Goal: Task Accomplishment & Management: Manage account settings

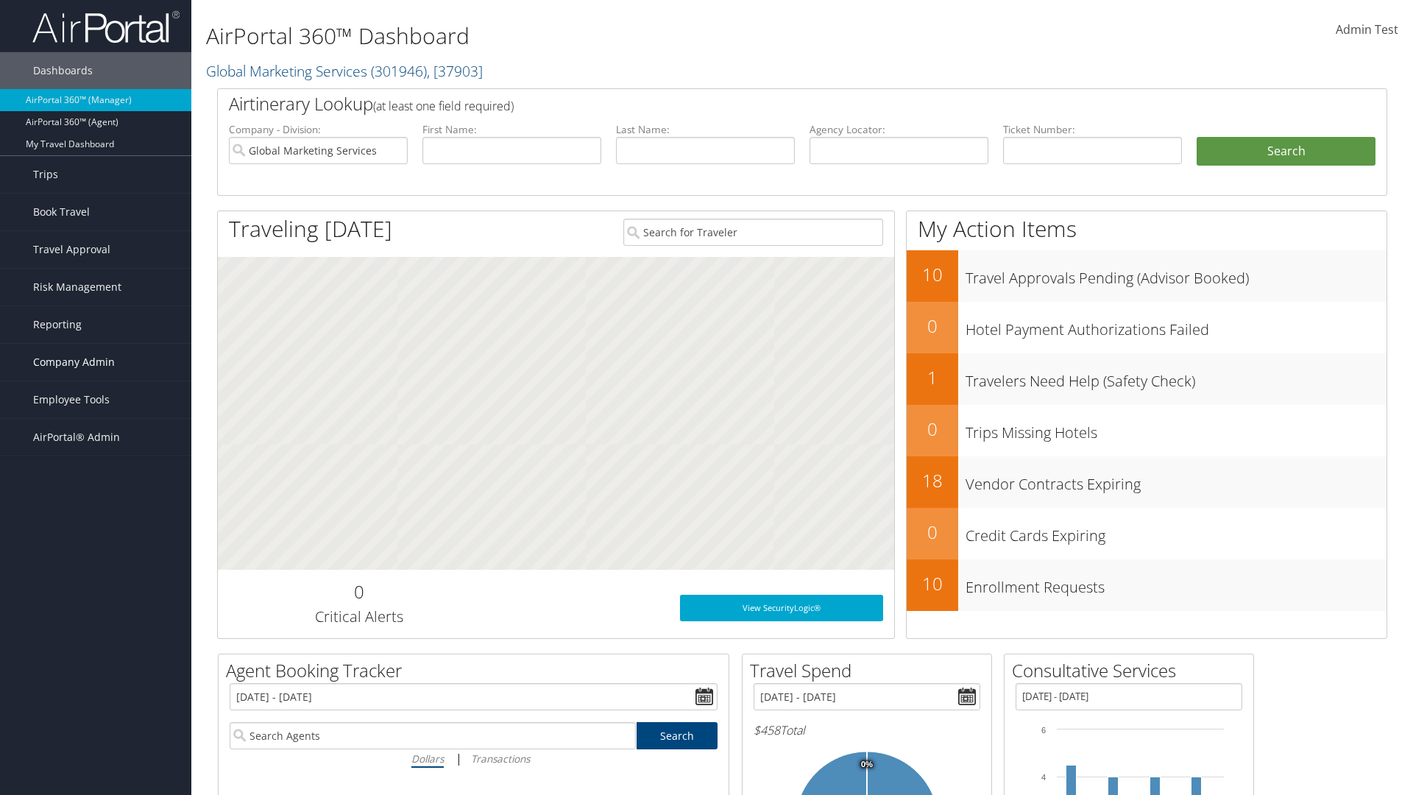
click at [96, 362] on span "Company Admin" at bounding box center [74, 362] width 82 height 37
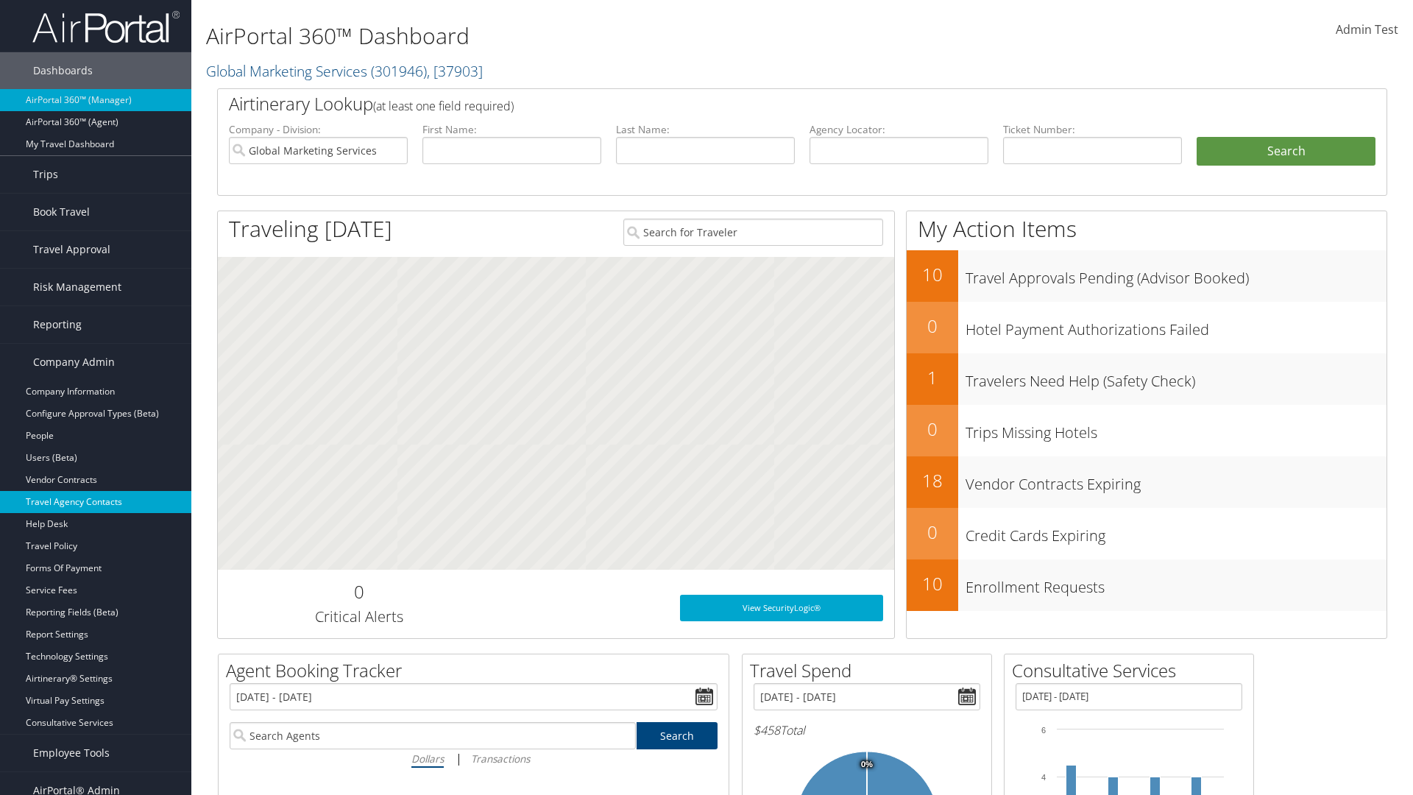
click at [96, 502] on link "Travel Agency Contacts" at bounding box center [95, 502] width 191 height 22
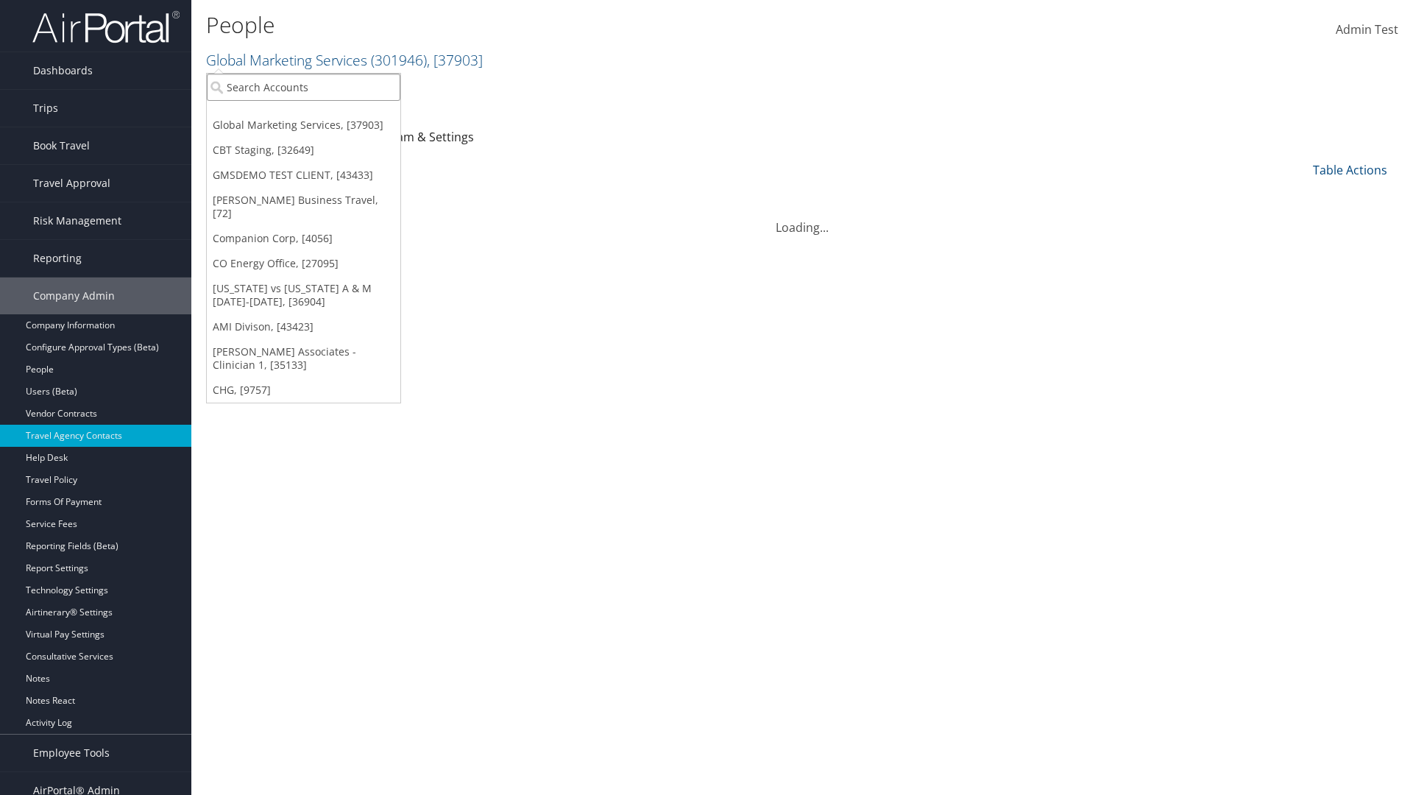
click at [303, 87] on input "search" at bounding box center [304, 87] width 194 height 27
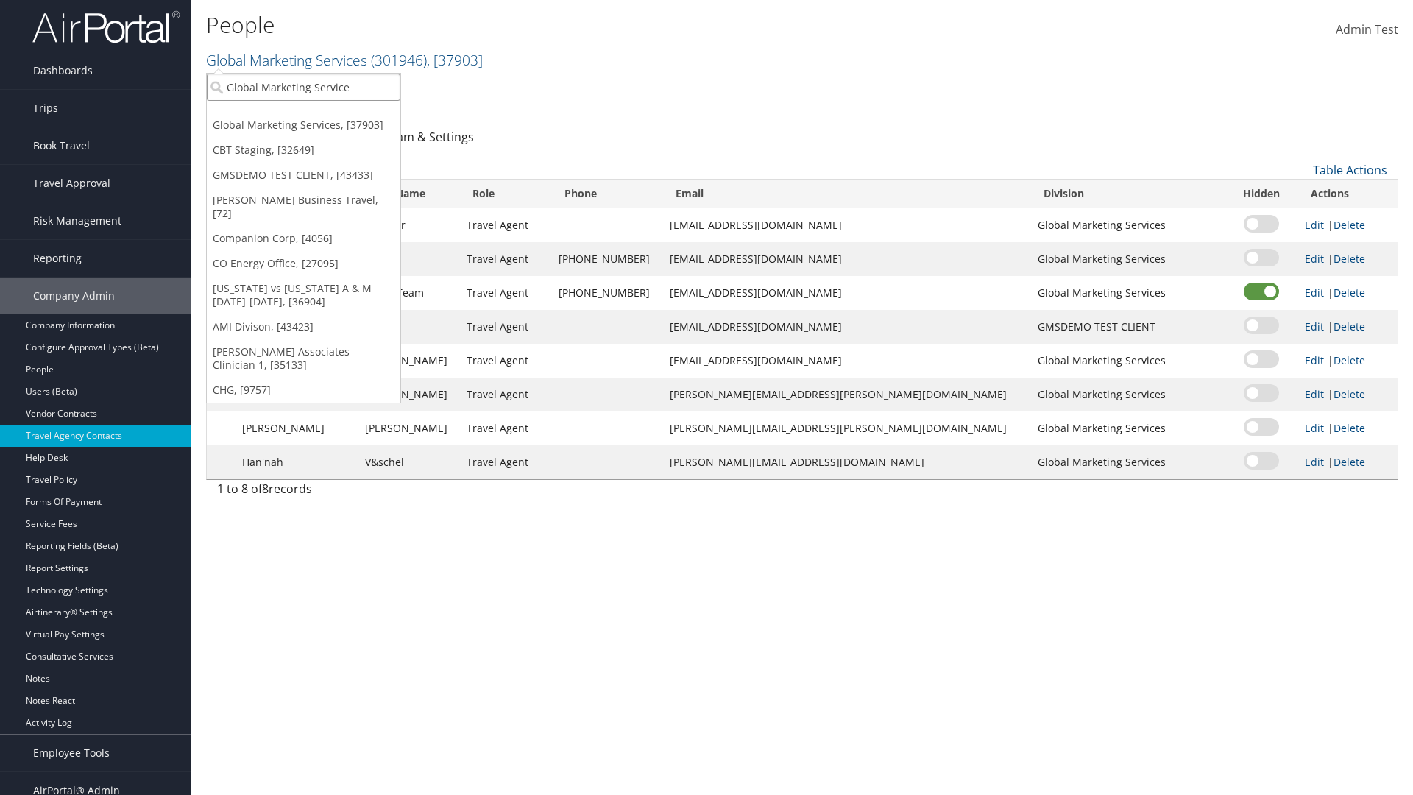
type input "Global Marketing Services"
click at [317, 114] on div "Global Marketing Services (301946), [37903]" at bounding box center [317, 113] width 237 height 13
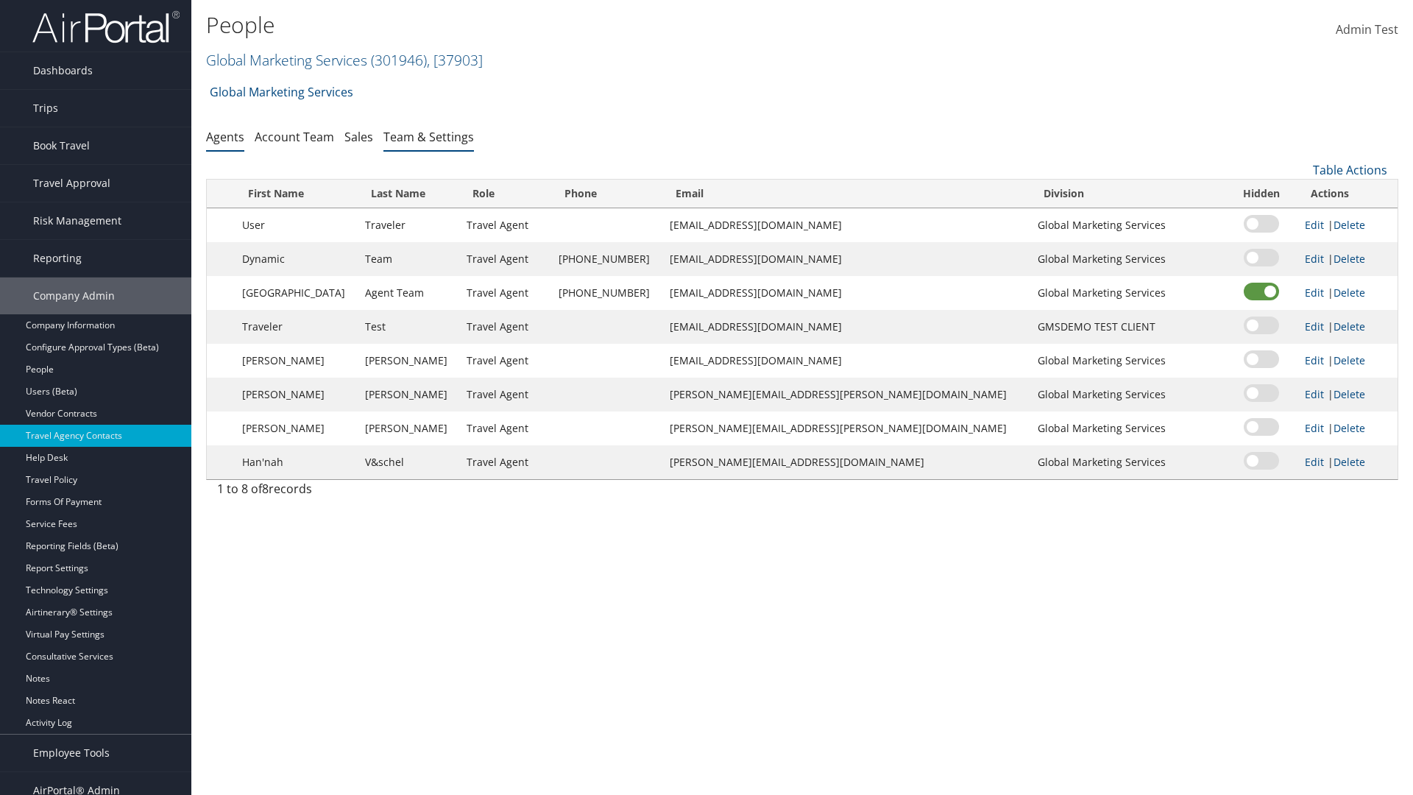
click at [428, 136] on link "Team & Settings" at bounding box center [428, 137] width 91 height 16
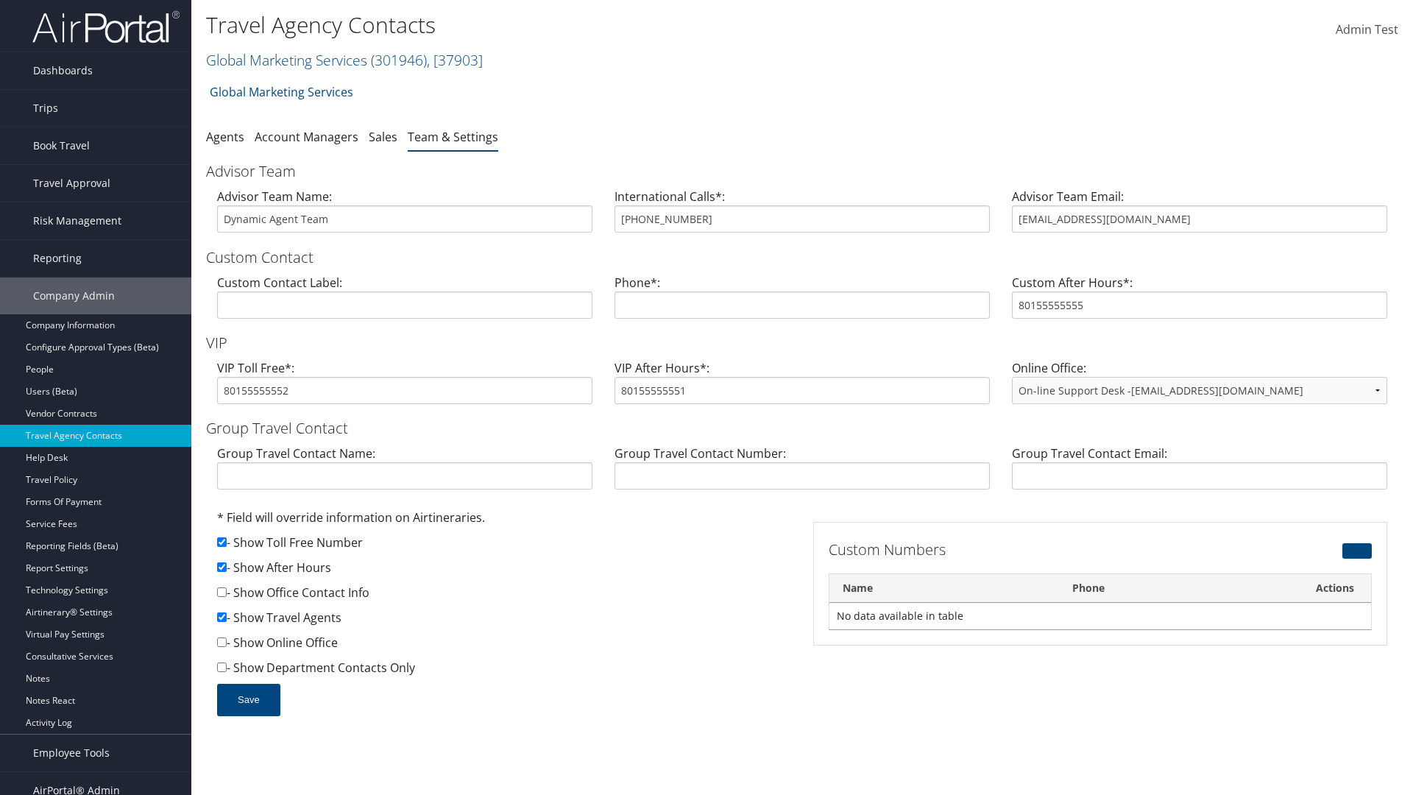
click at [222, 567] on input "checkbox" at bounding box center [222, 567] width 10 height 10
checkbox input "false"
click at [248, 699] on button "Save" at bounding box center [248, 700] width 63 height 32
click at [222, 567] on input "checkbox" at bounding box center [222, 567] width 10 height 10
checkbox input "true"
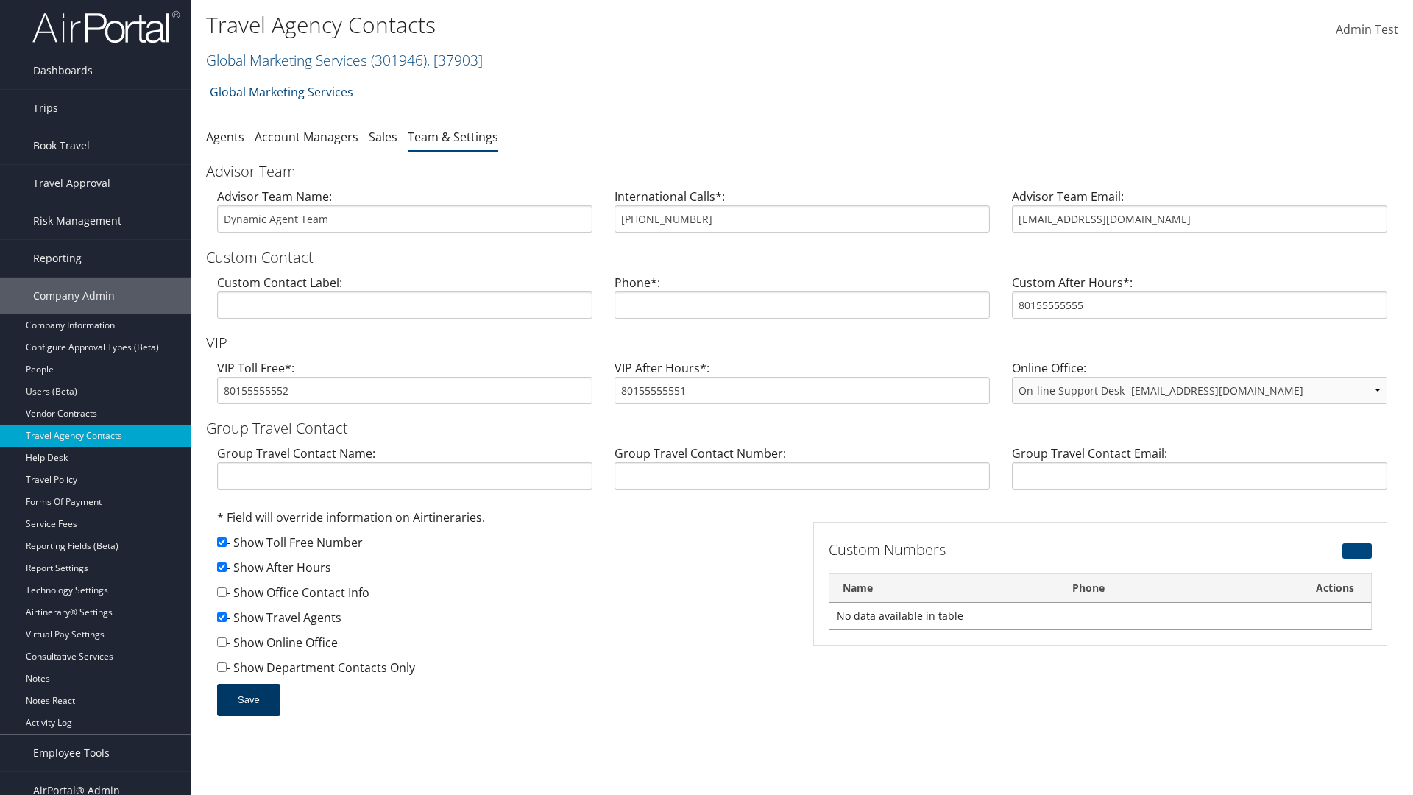
click at [248, 699] on button "Save" at bounding box center [248, 700] width 63 height 32
